Goal: Information Seeking & Learning: Learn about a topic

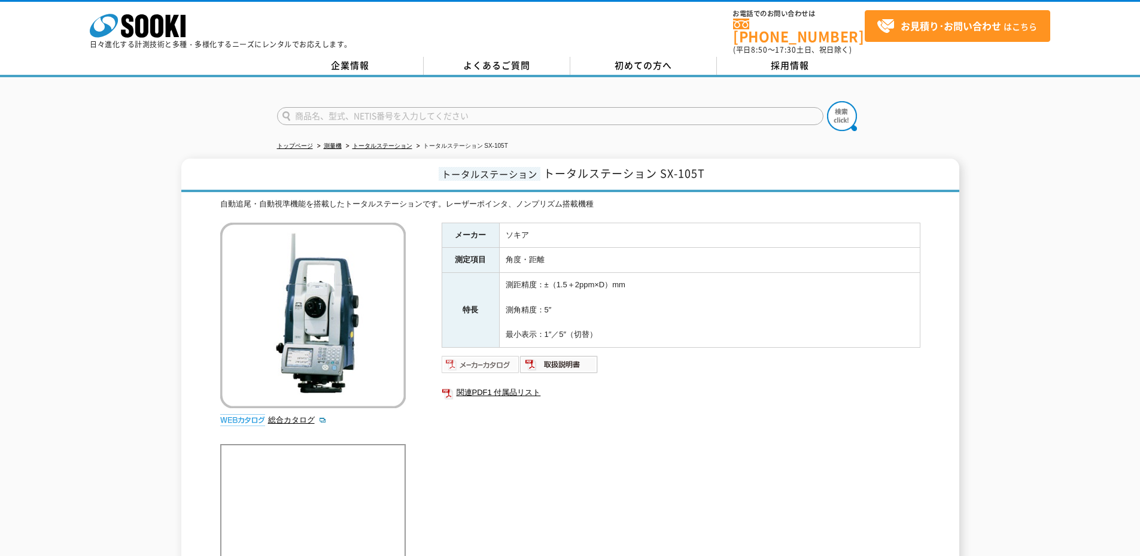
click at [459, 357] on img at bounding box center [481, 364] width 78 height 19
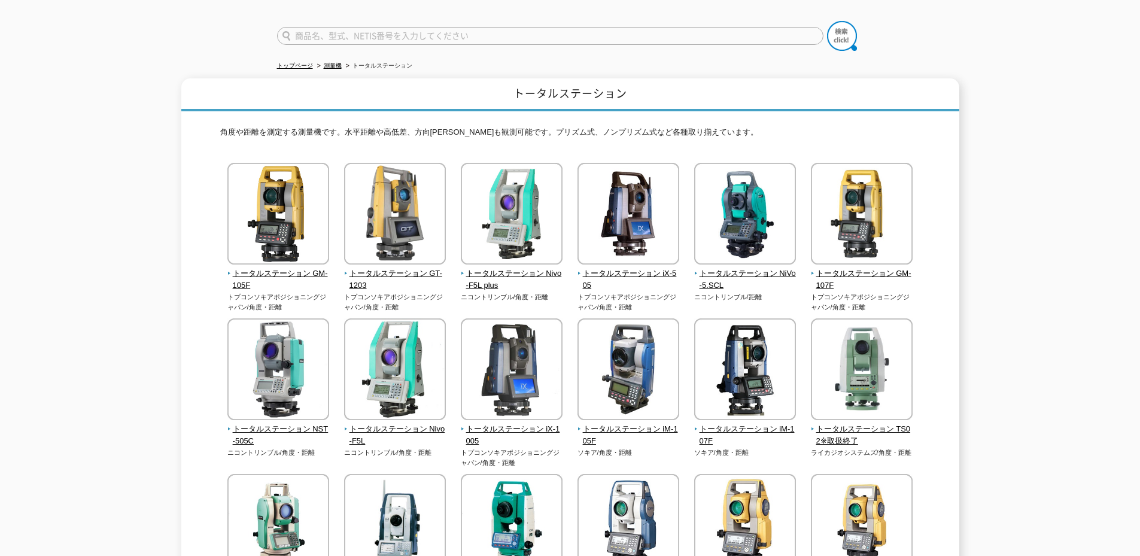
scroll to position [60, 0]
